Goal: Information Seeking & Learning: Find specific fact

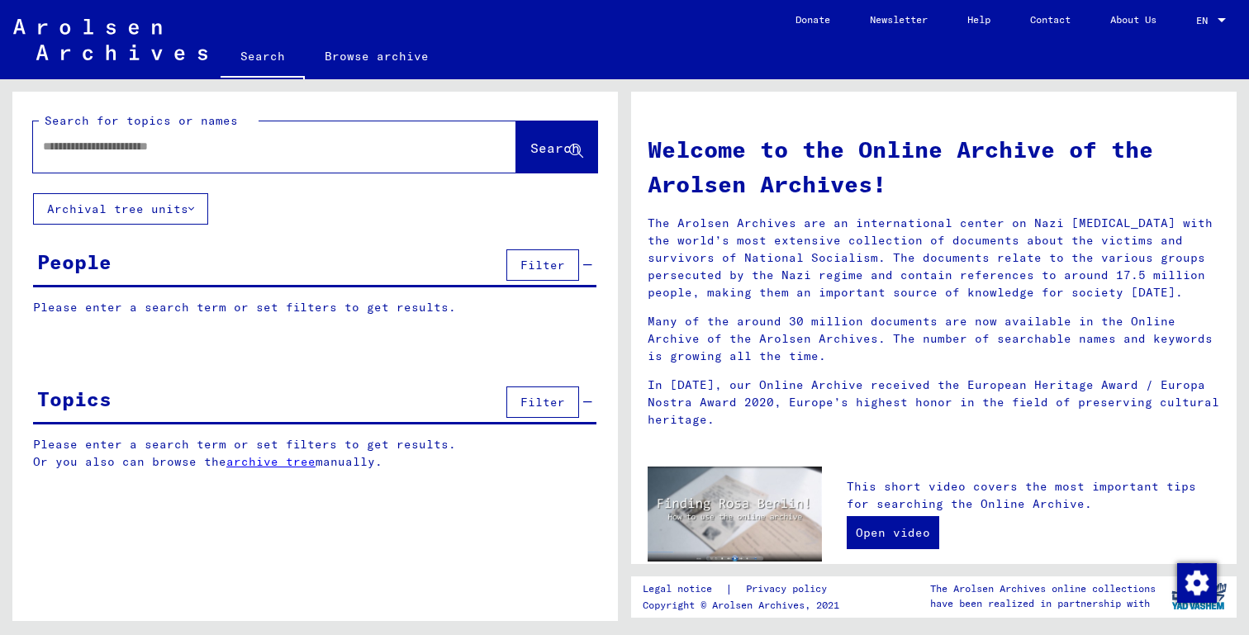
click at [116, 147] on input "text" at bounding box center [255, 146] width 424 height 17
type input "*******"
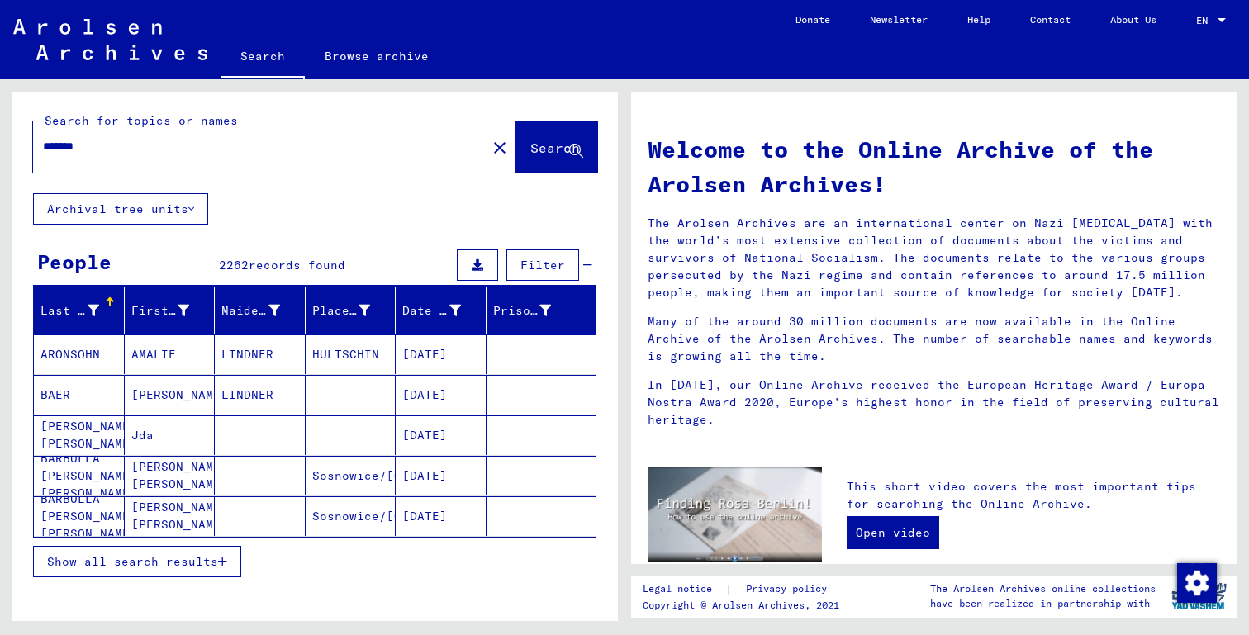
click at [120, 555] on span "Show all search results" at bounding box center [132, 561] width 171 height 15
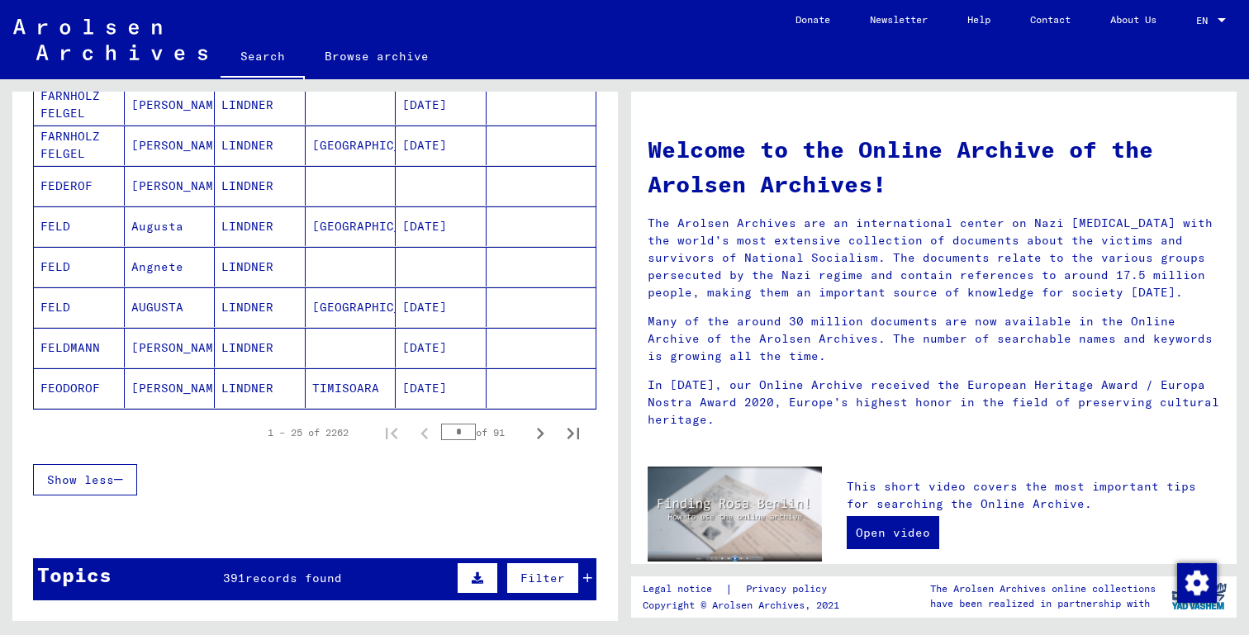
scroll to position [944, 0]
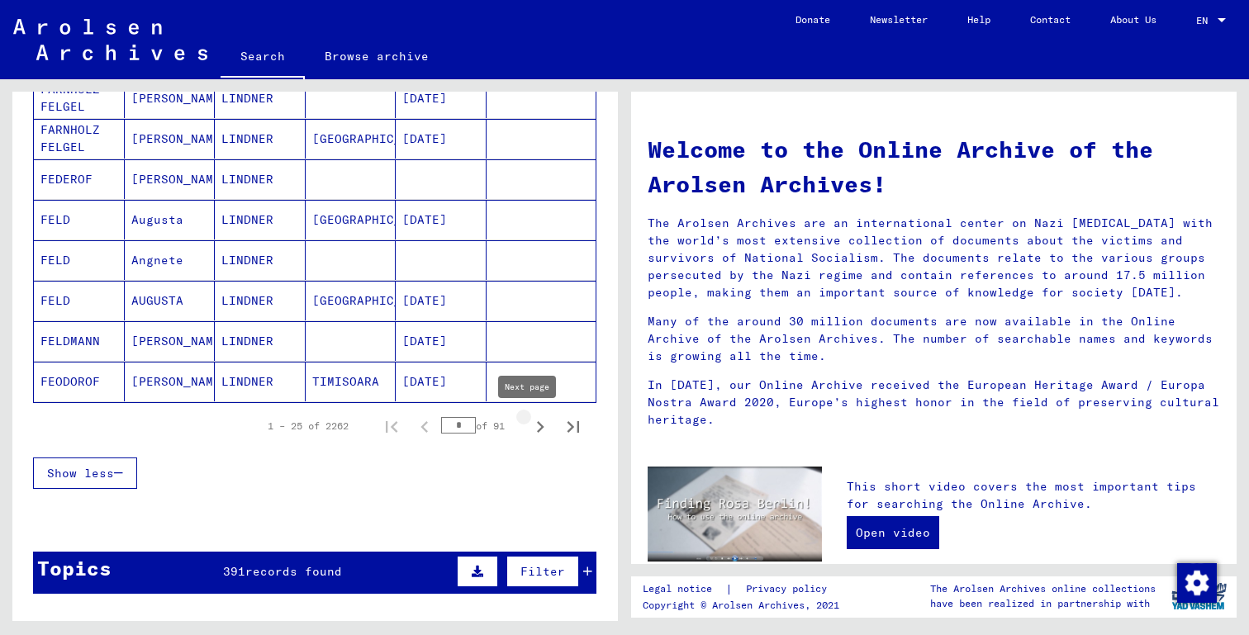
click at [532, 425] on icon "Next page" at bounding box center [540, 426] width 23 height 23
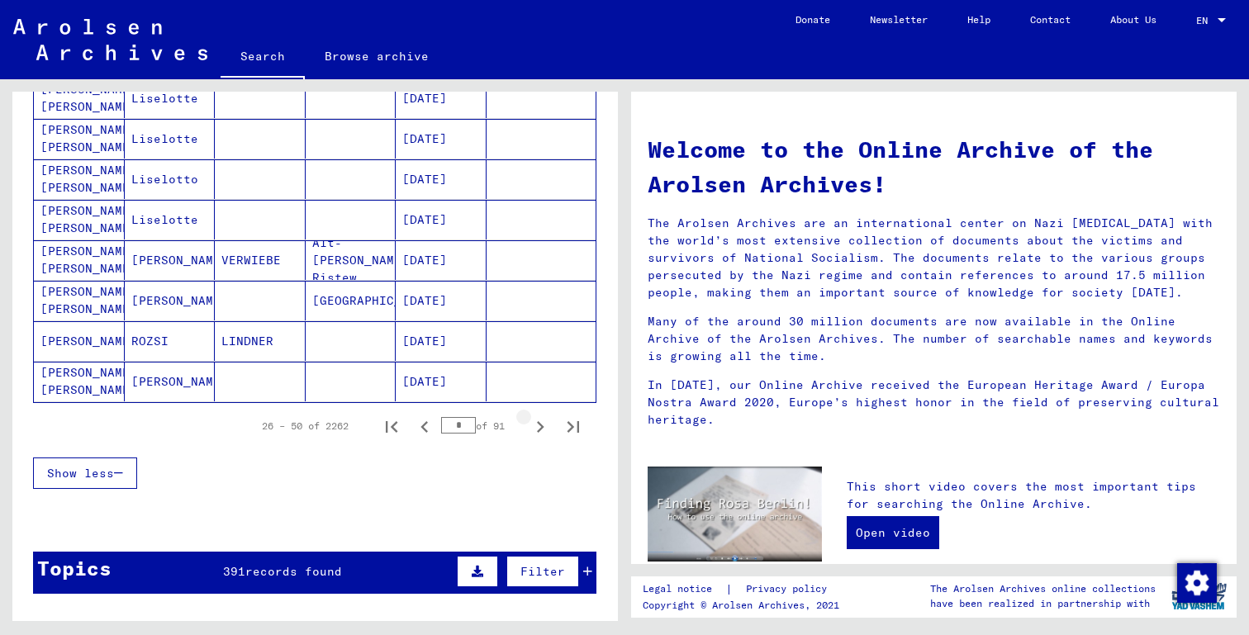
click at [531, 425] on icon "Next page" at bounding box center [540, 426] width 23 height 23
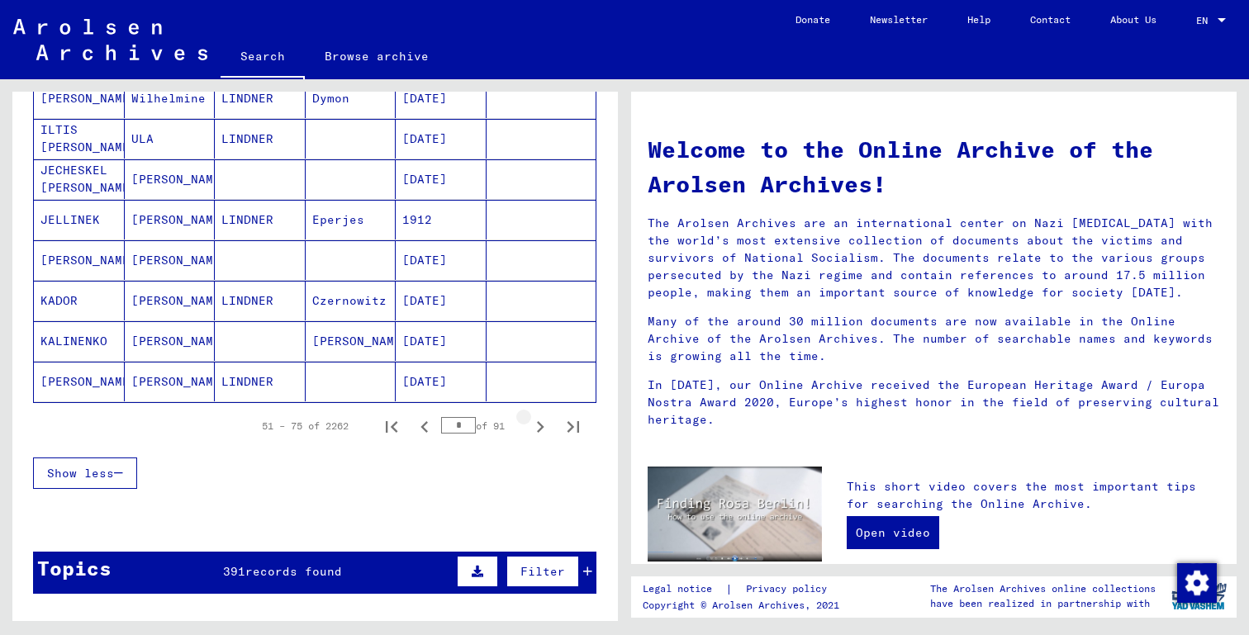
click at [531, 425] on icon "Next page" at bounding box center [540, 426] width 23 height 23
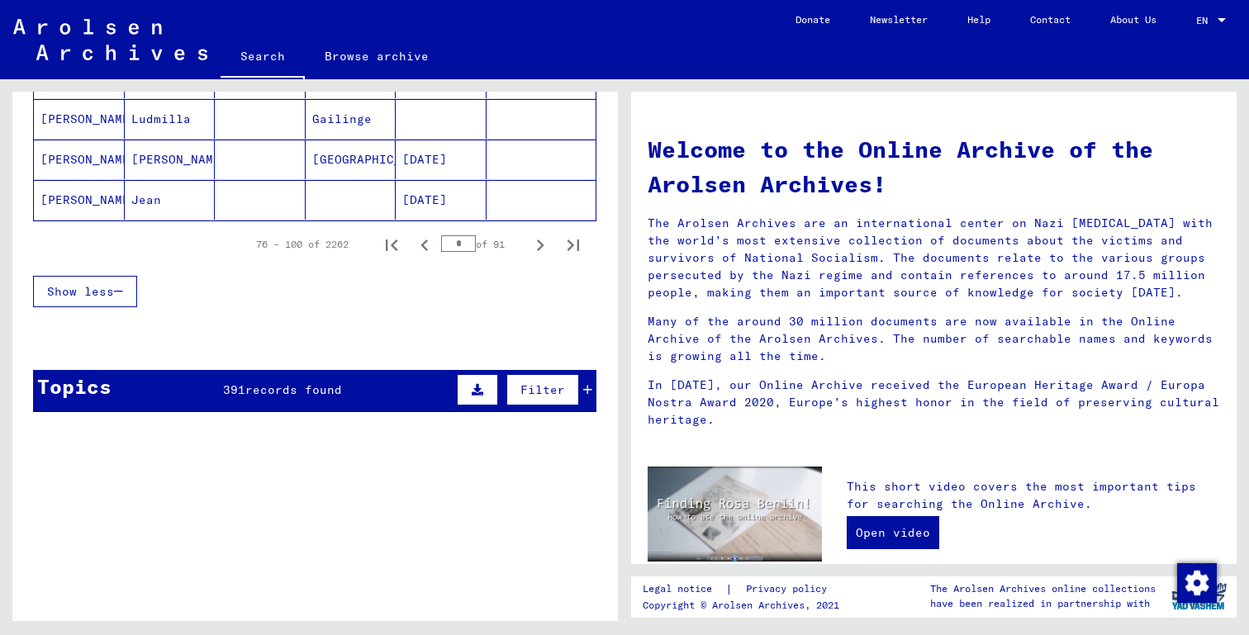
scroll to position [861, 0]
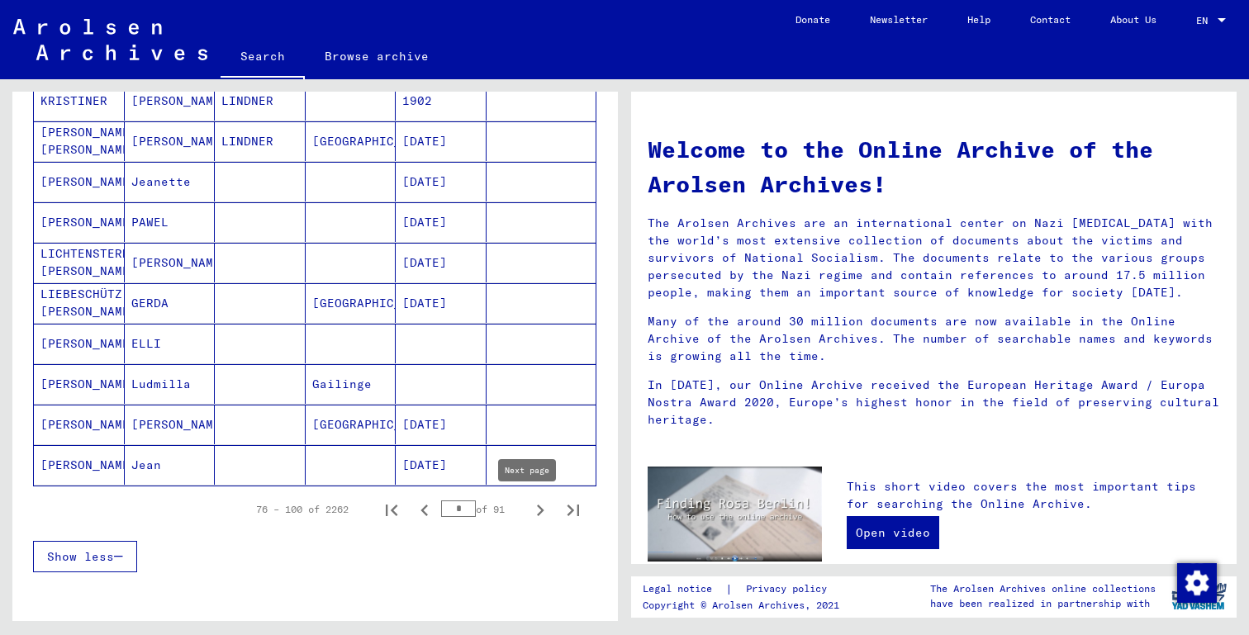
click at [537, 507] on icon "Next page" at bounding box center [540, 511] width 7 height 12
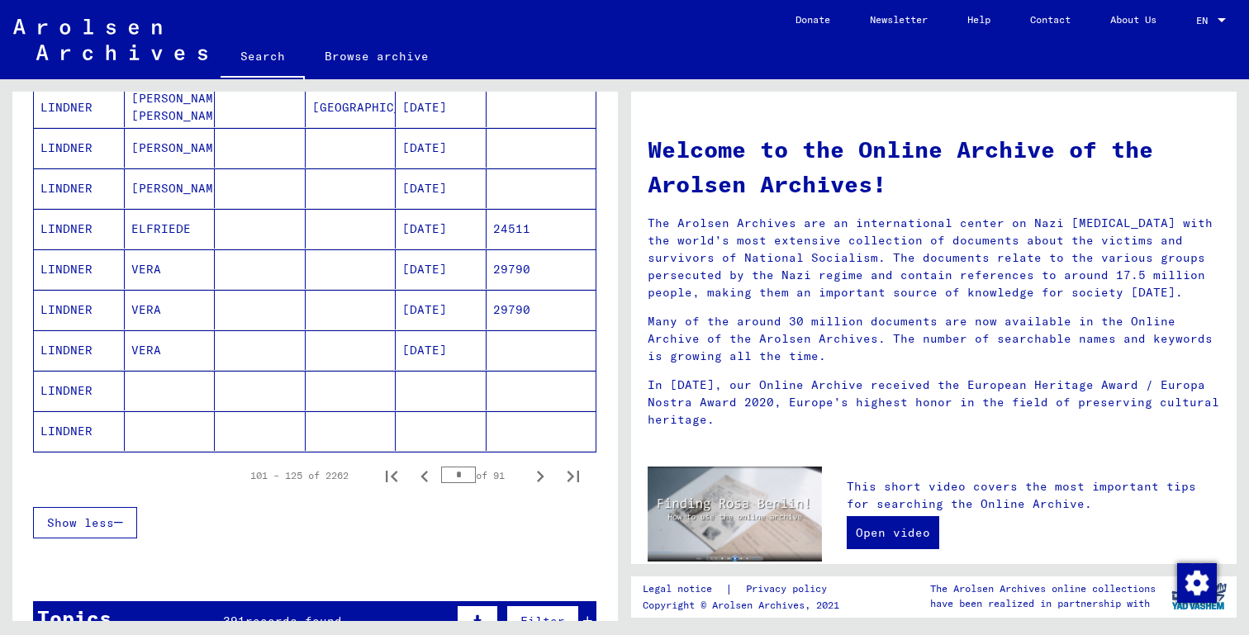
scroll to position [901, 0]
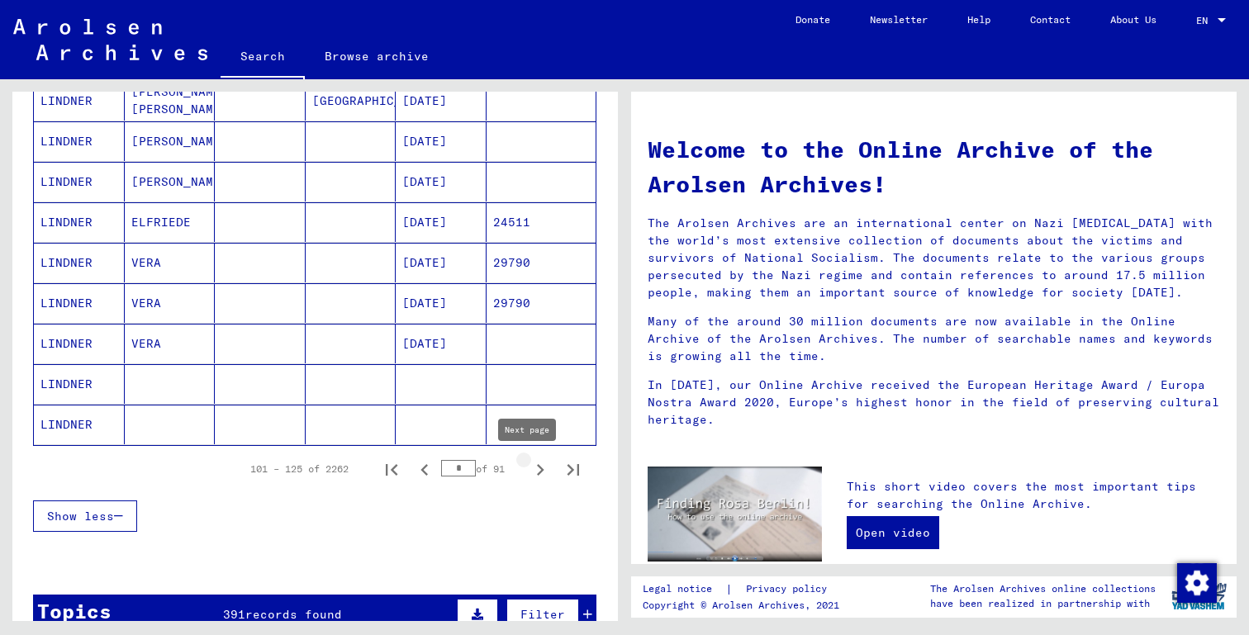
click at [537, 469] on icon "Next page" at bounding box center [540, 470] width 7 height 12
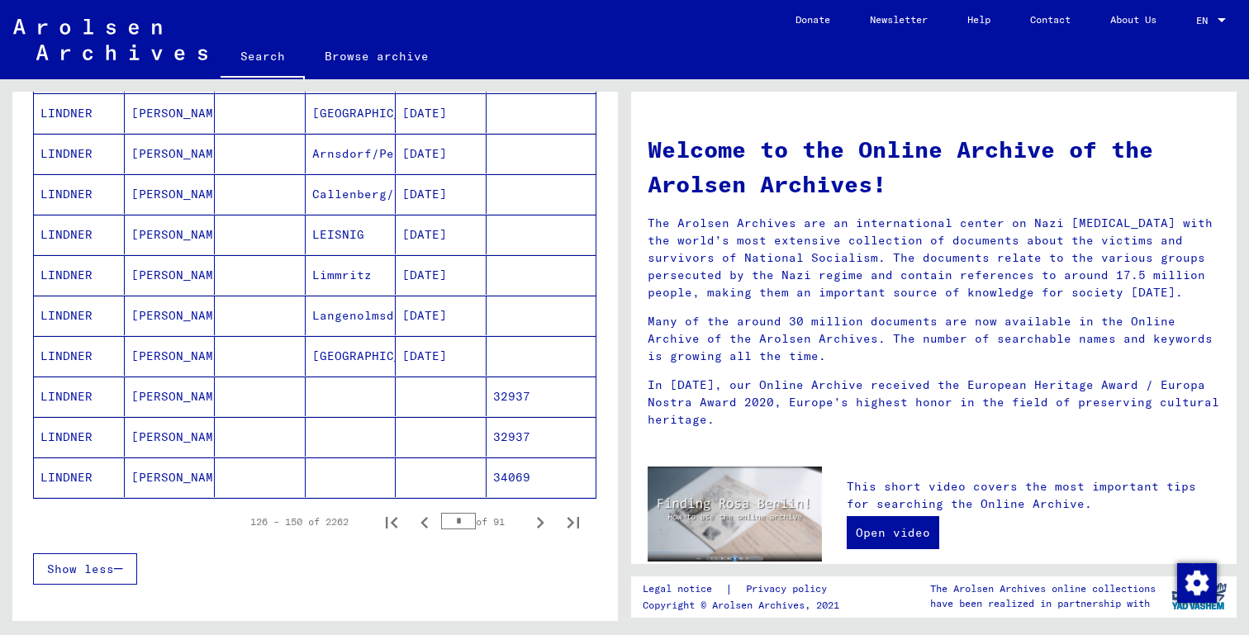
scroll to position [849, 0]
click at [537, 519] on icon "Next page" at bounding box center [540, 522] width 7 height 12
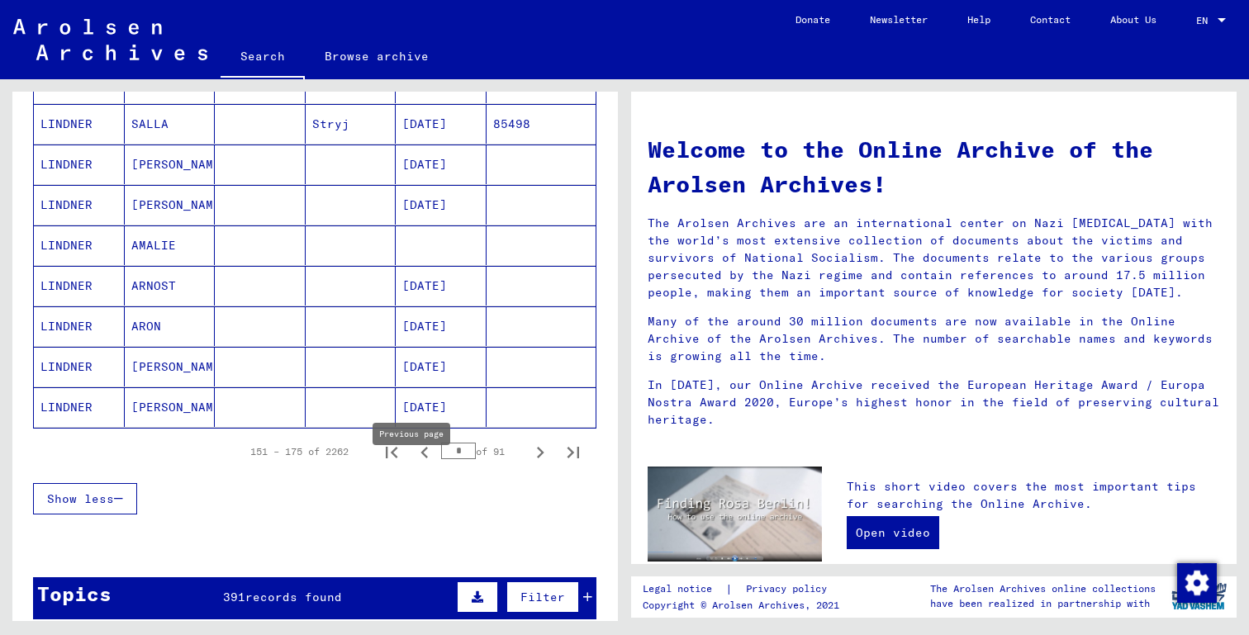
scroll to position [931, 0]
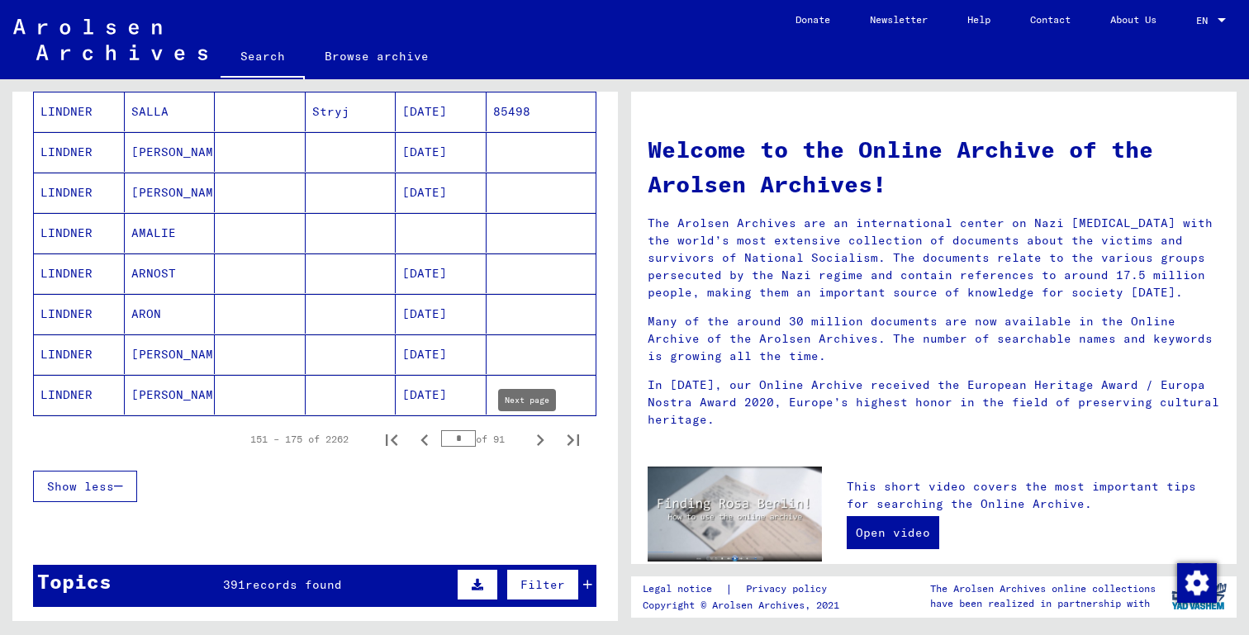
click at [537, 438] on icon "Next page" at bounding box center [540, 440] width 7 height 12
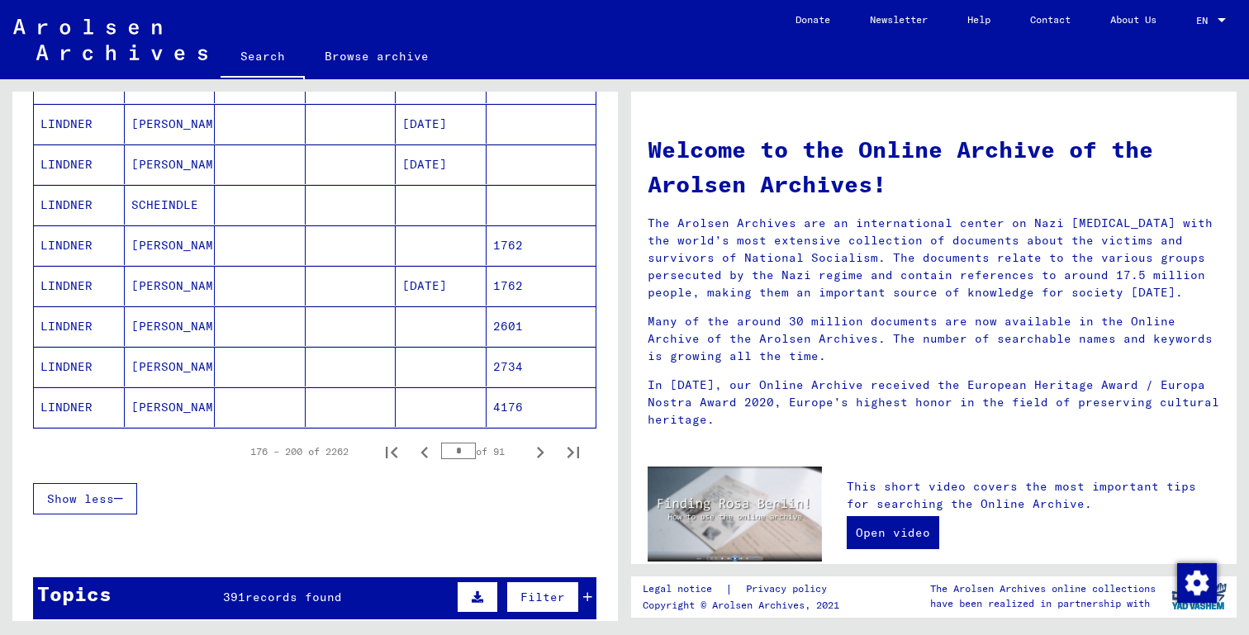
scroll to position [920, 0]
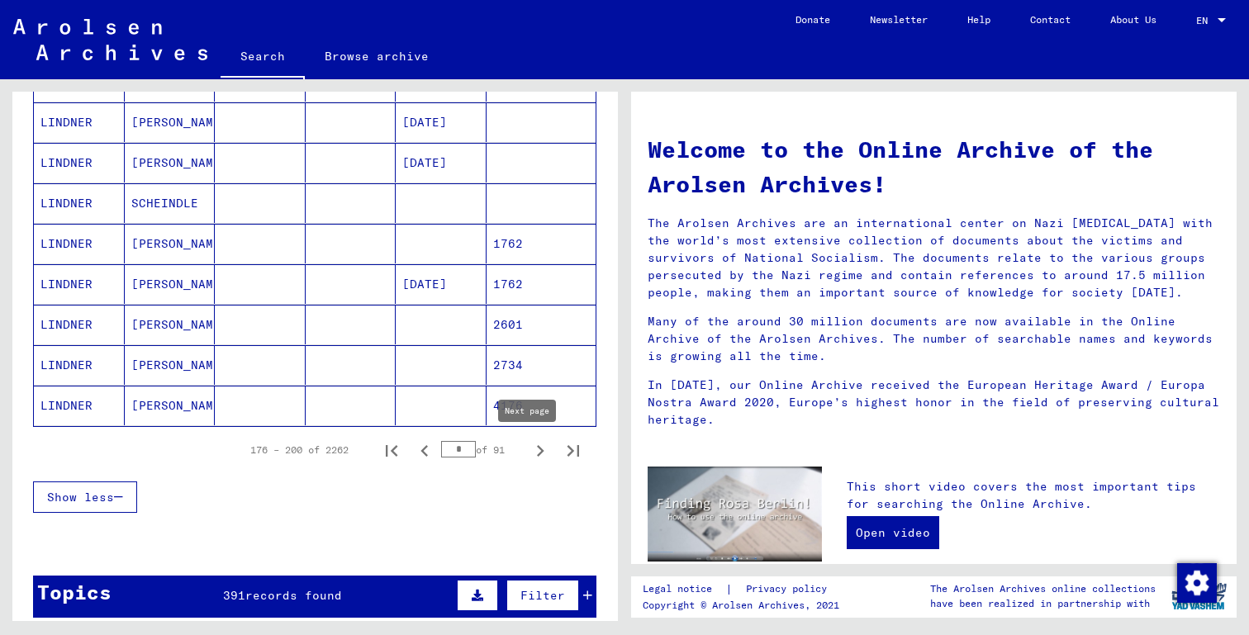
click at [529, 449] on icon "Next page" at bounding box center [540, 450] width 23 height 23
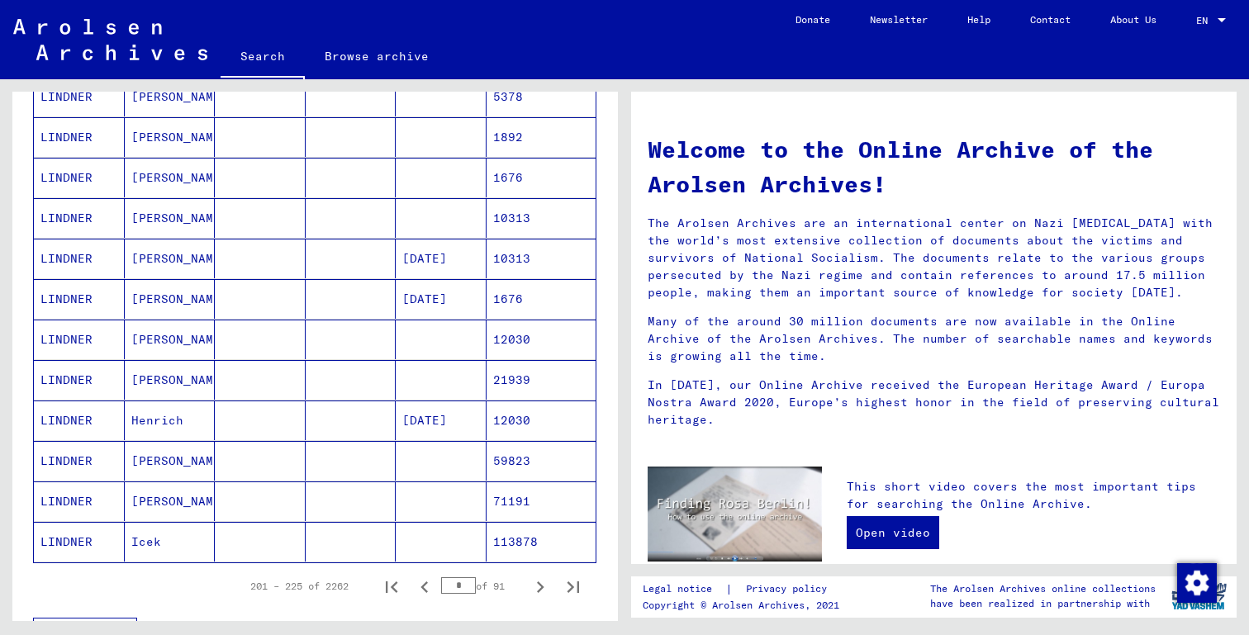
scroll to position [786, 0]
click at [537, 585] on icon "Next page" at bounding box center [540, 586] width 7 height 12
type input "**"
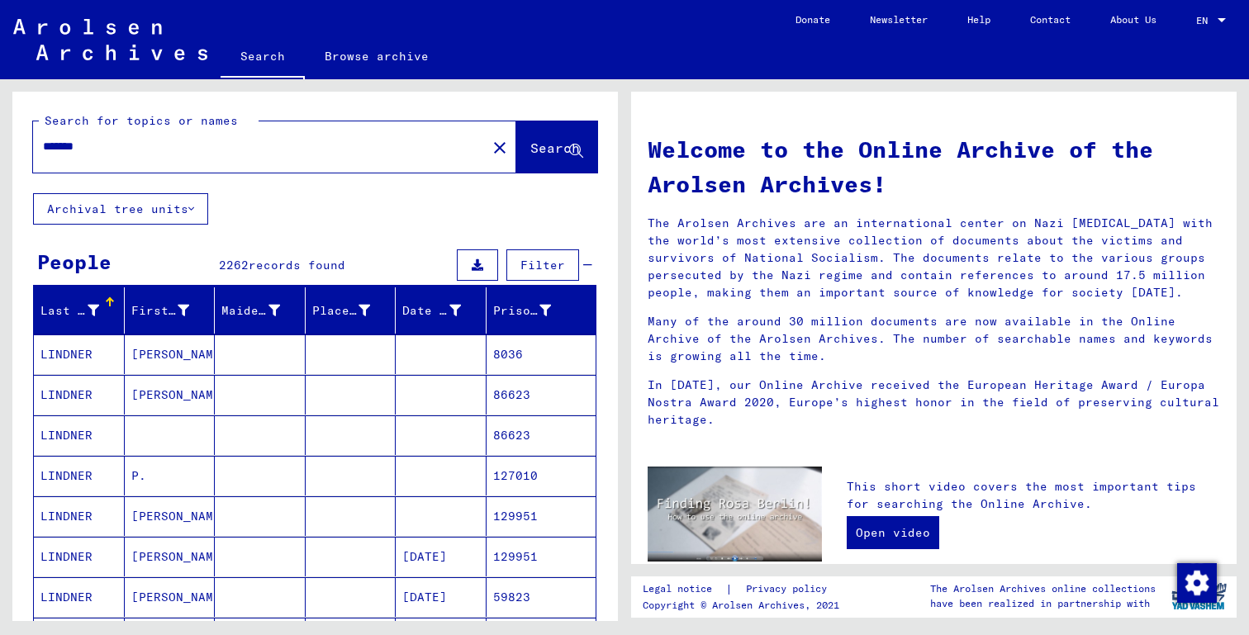
scroll to position [0, 0]
click at [112, 141] on input "*******" at bounding box center [255, 146] width 424 height 17
type input "**********"
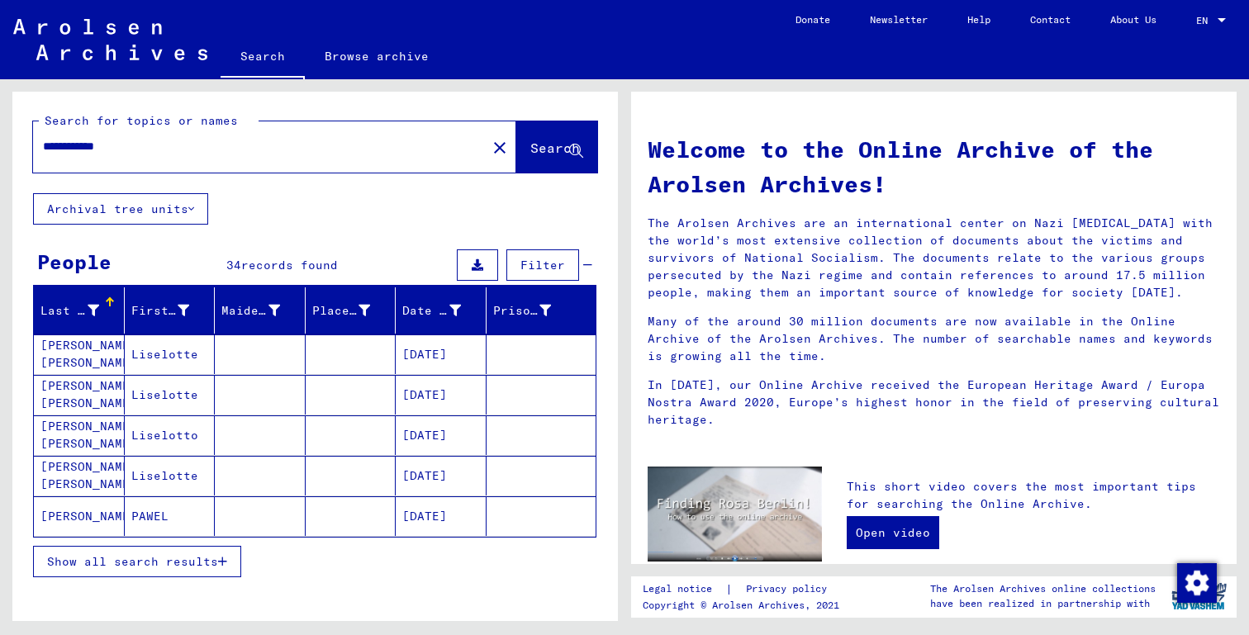
click at [191, 559] on span "Show all search results" at bounding box center [132, 561] width 171 height 15
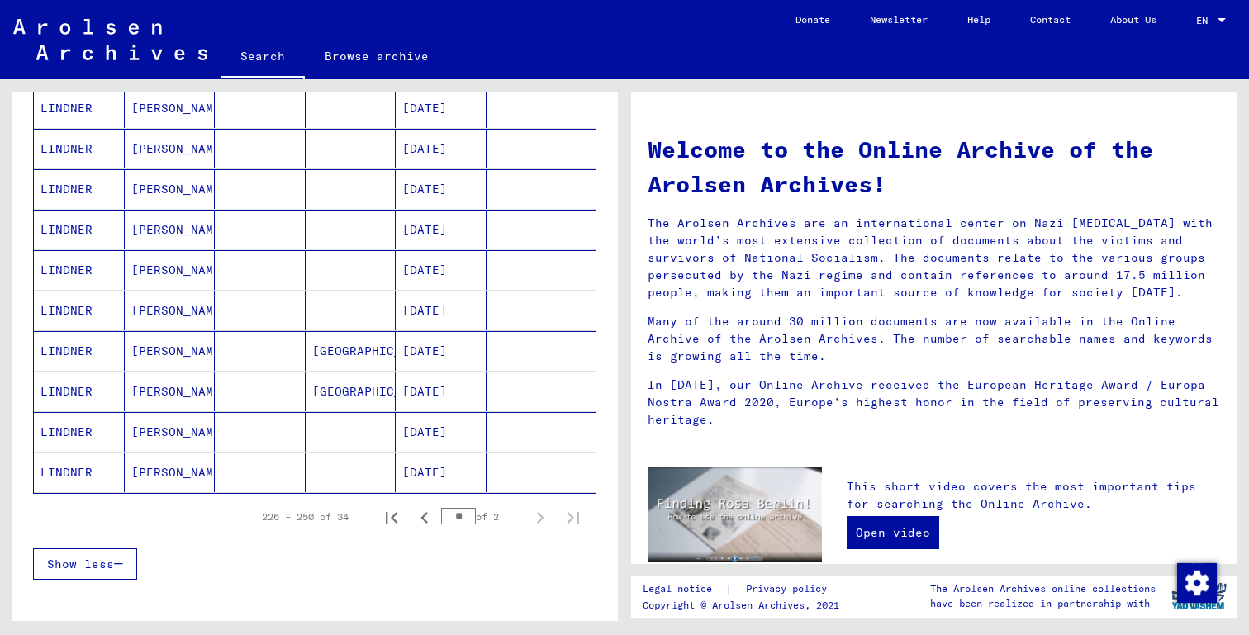
scroll to position [856, 0]
